Goal: Task Accomplishment & Management: Complete application form

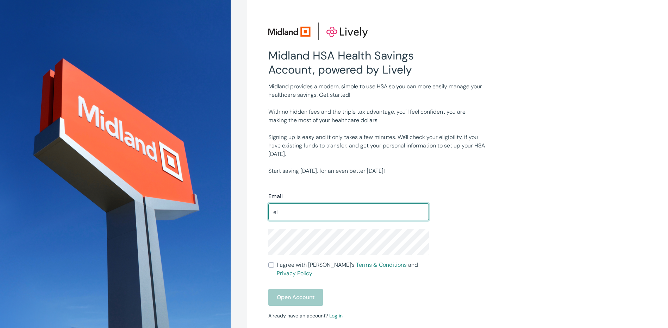
type input "e"
type input "[EMAIL_ADDRESS][DOMAIN_NAME]"
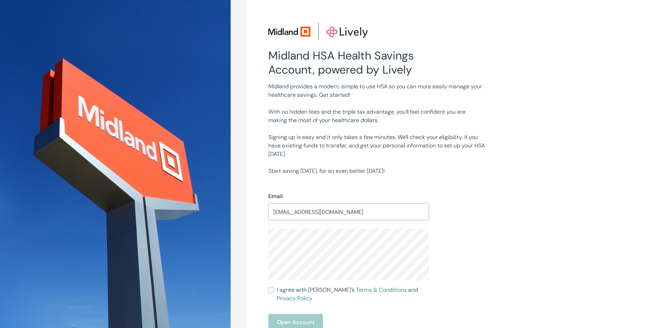
click at [274, 288] on input "I agree with Lively’s Terms & Conditions and Privacy Policy" at bounding box center [271, 290] width 6 height 6
checkbox input "true"
click at [282, 314] on div "Open Account" at bounding box center [348, 322] width 161 height 17
click at [245, 251] on div "Midland HSA Health Savings Account, powered by Lively Midland provides a modern…" at bounding box center [334, 219] width 668 height 439
click at [286, 314] on button "Open Account" at bounding box center [295, 322] width 55 height 17
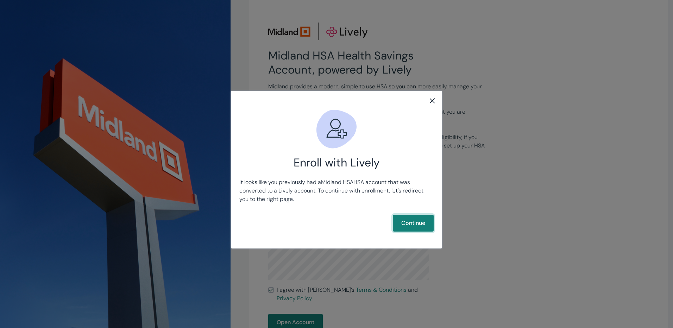
click at [421, 225] on button "Continue" at bounding box center [413, 223] width 41 height 17
